Goal: Check status: Check status

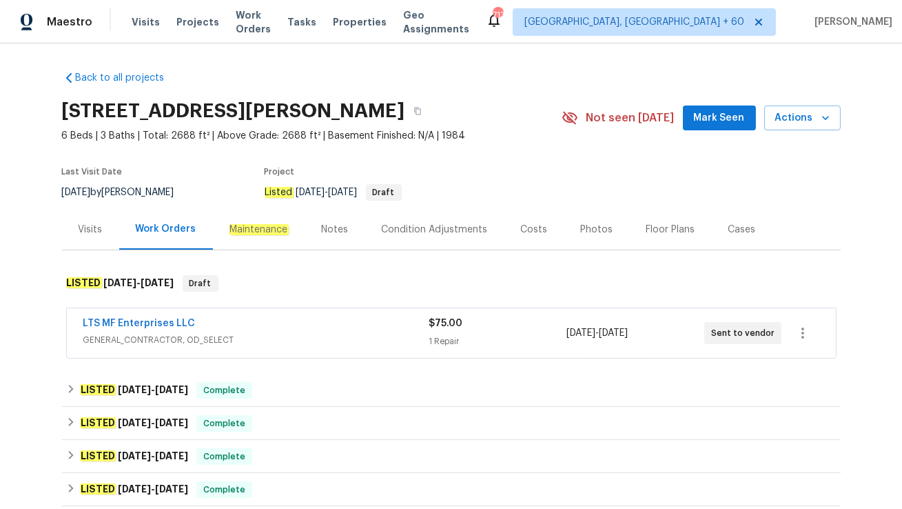
click at [325, 325] on div "LTS MF Enterprises LLC" at bounding box center [255, 324] width 345 height 17
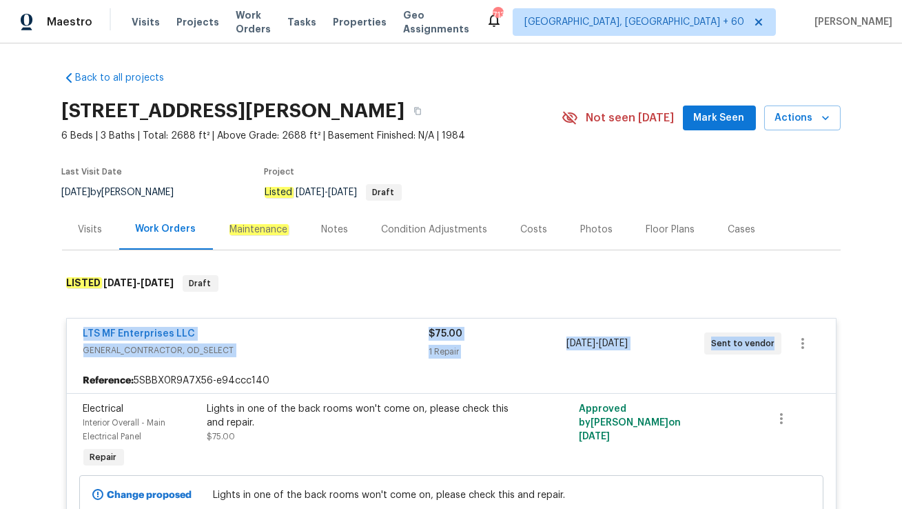
drag, startPoint x: 77, startPoint y: 334, endPoint x: 771, endPoint y: 354, distance: 693.7
click at [771, 354] on div "LTS MF Enterprises LLC GENERAL_CONTRACTOR, OD_SELECT $75.00 1 Repair 9/25/2025 …" at bounding box center [451, 343] width 769 height 50
copy div "LTS MF Enterprises LLC GENERAL_CONTRACTOR, OD_SELECT $75.00 1 Repair 9/25/2025 …"
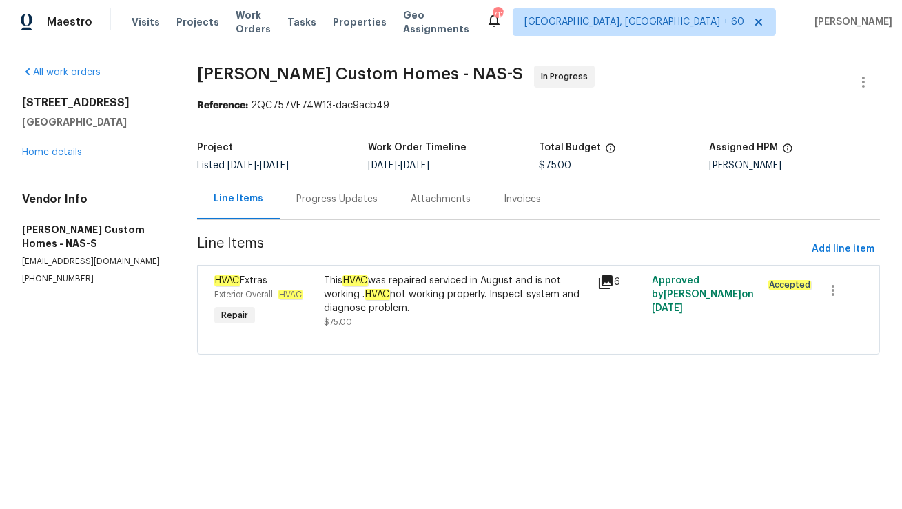
click at [334, 210] on div "Progress Updates" at bounding box center [337, 199] width 114 height 41
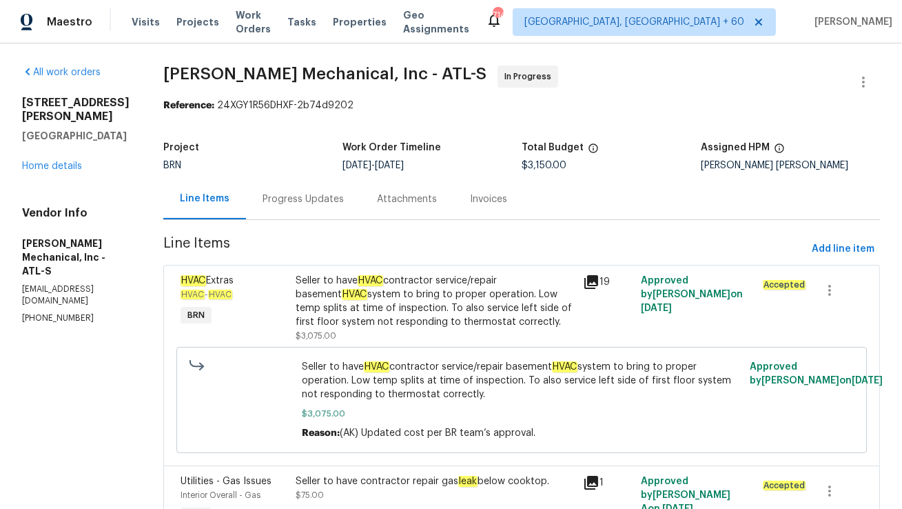
scroll to position [85, 0]
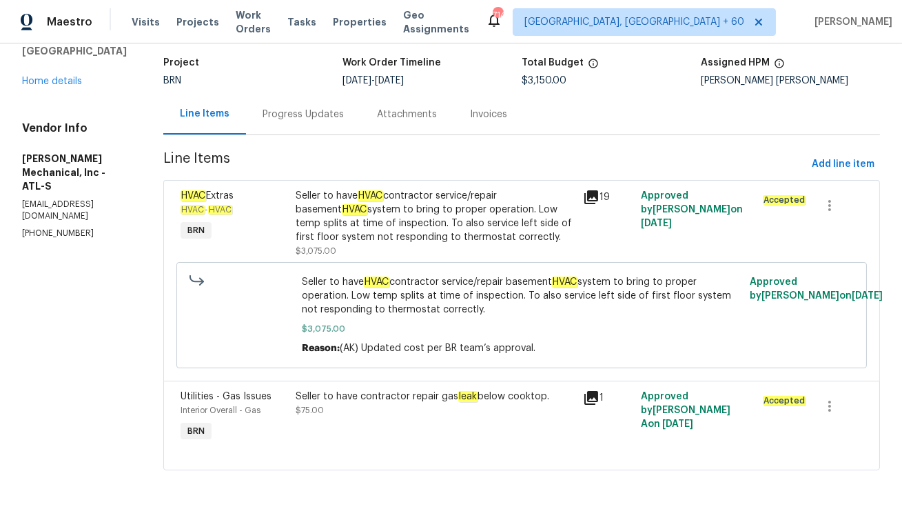
click at [318, 128] on div "Progress Updates" at bounding box center [303, 114] width 114 height 41
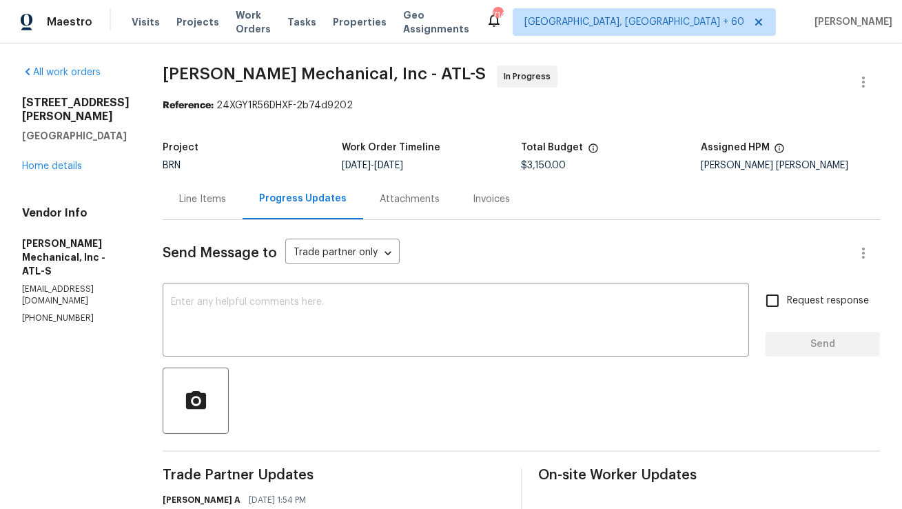
click at [356, 393] on div at bounding box center [522, 400] width 718 height 66
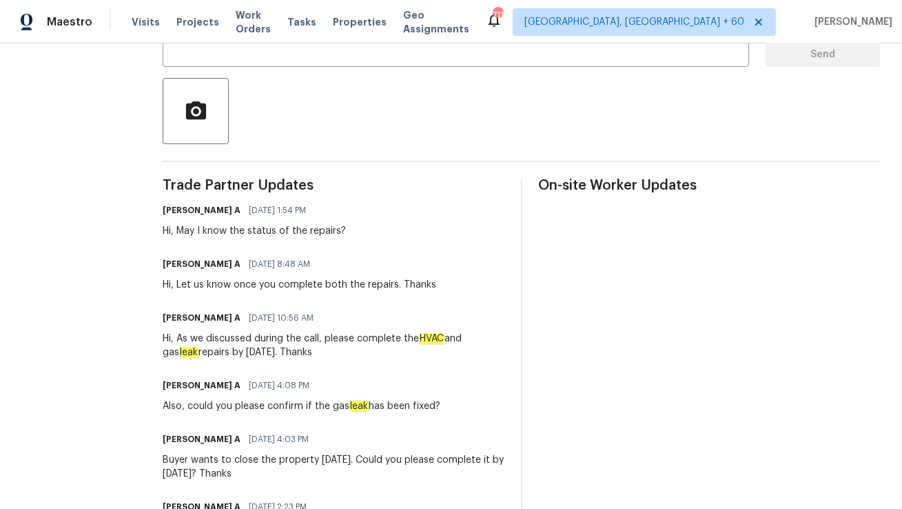
scroll to position [348, 0]
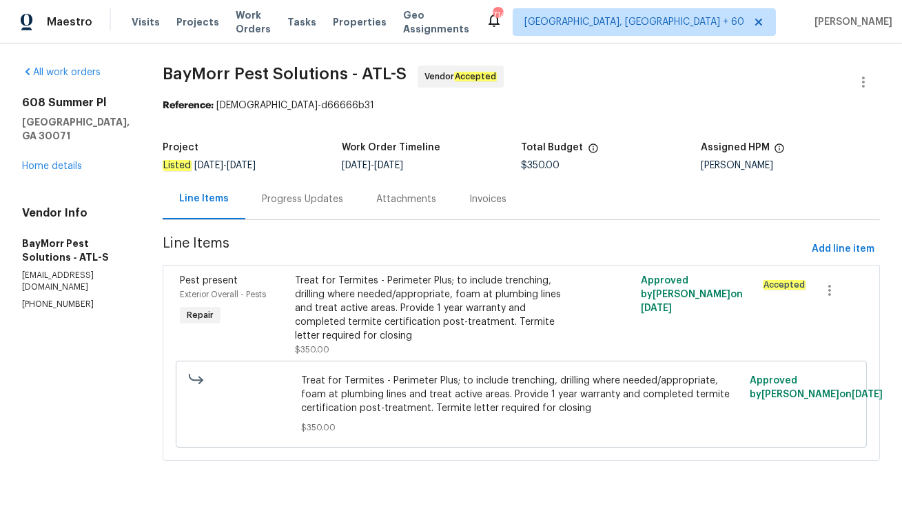
click at [429, 311] on div "Treat for Termites - Perimeter Plus; to include trenching, drilling where neede…" at bounding box center [435, 308] width 280 height 69
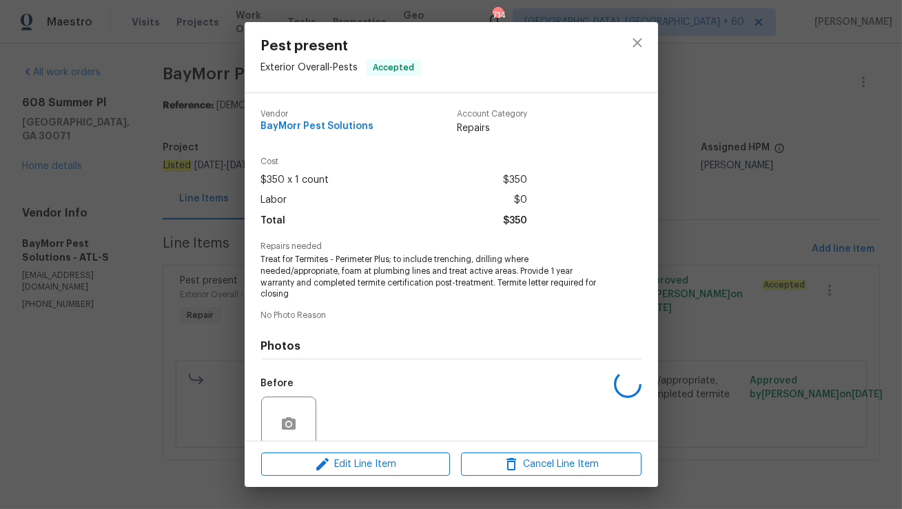
click at [429, 311] on div "Vendor BayMorr Pest Solutions Account Category Repairs Cost $350 x 1 count $350…" at bounding box center [451, 324] width 381 height 451
click at [636, 41] on icon "close" at bounding box center [637, 42] width 9 height 9
